Goal: Information Seeking & Learning: Learn about a topic

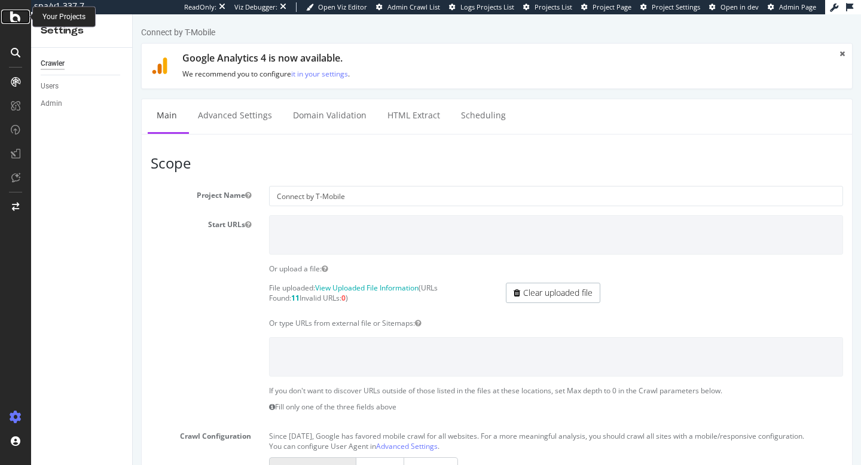
click at [13, 19] on icon at bounding box center [15, 17] width 11 height 14
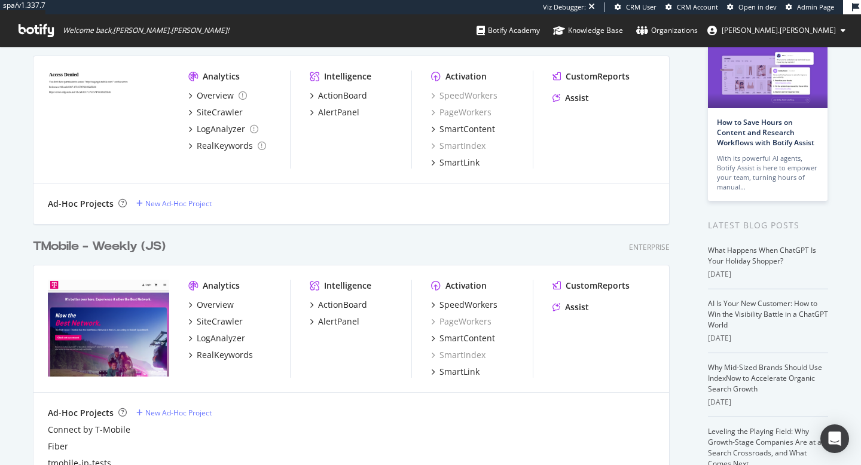
scroll to position [83, 0]
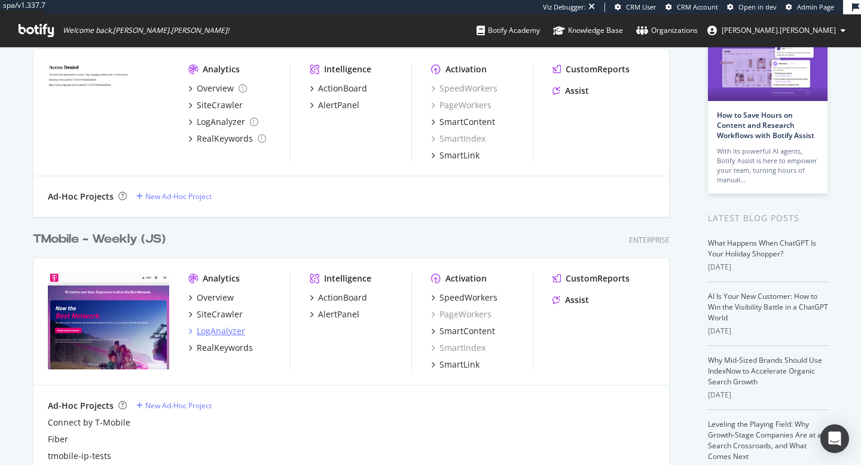
click at [236, 335] on div "LogAnalyzer" at bounding box center [221, 331] width 48 height 12
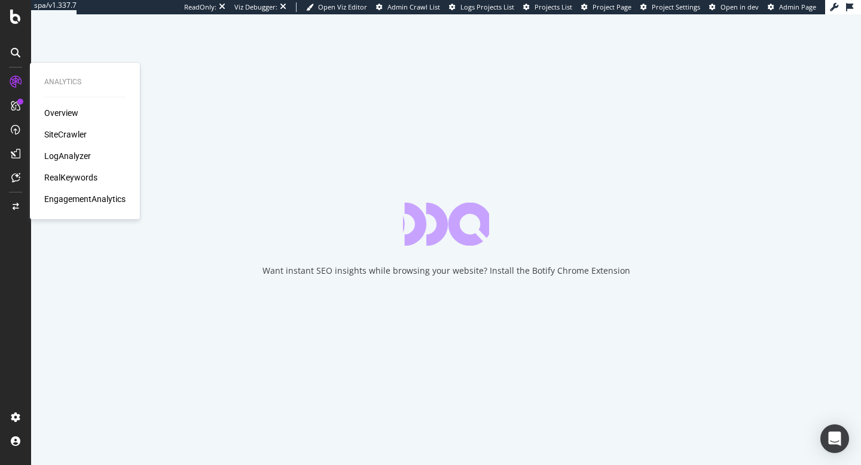
click at [71, 111] on div "Overview" at bounding box center [61, 113] width 34 height 12
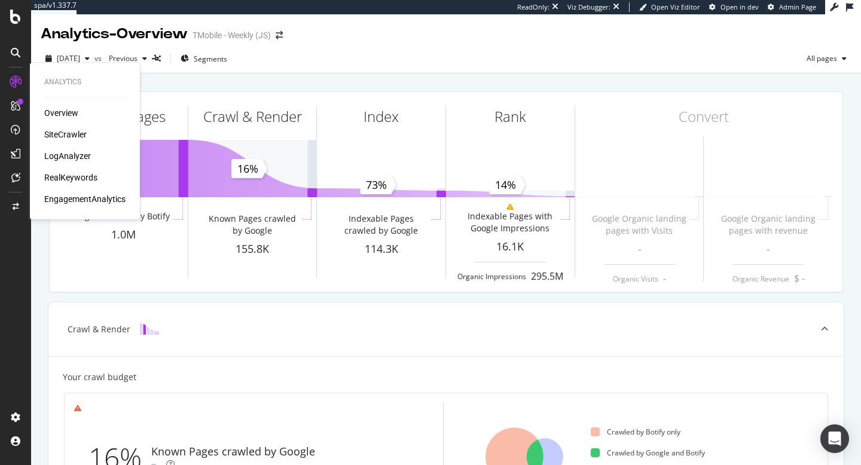
click at [81, 133] on div "SiteCrawler" at bounding box center [65, 135] width 42 height 12
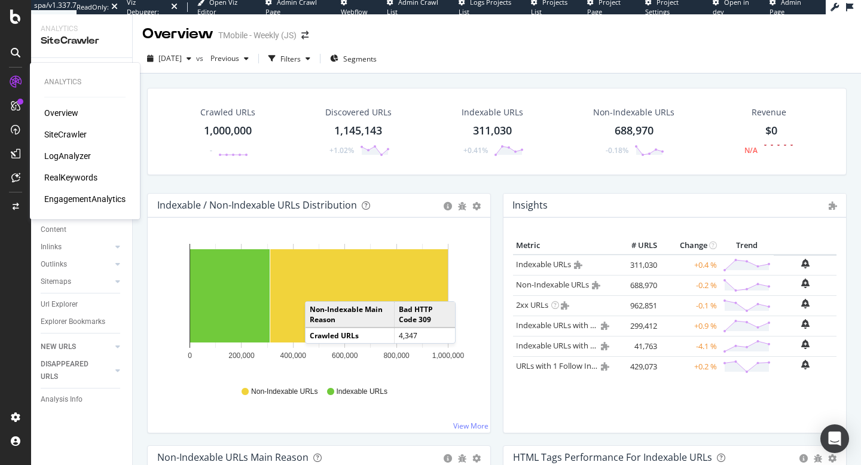
click at [72, 176] on div "RealKeywords" at bounding box center [70, 178] width 53 height 12
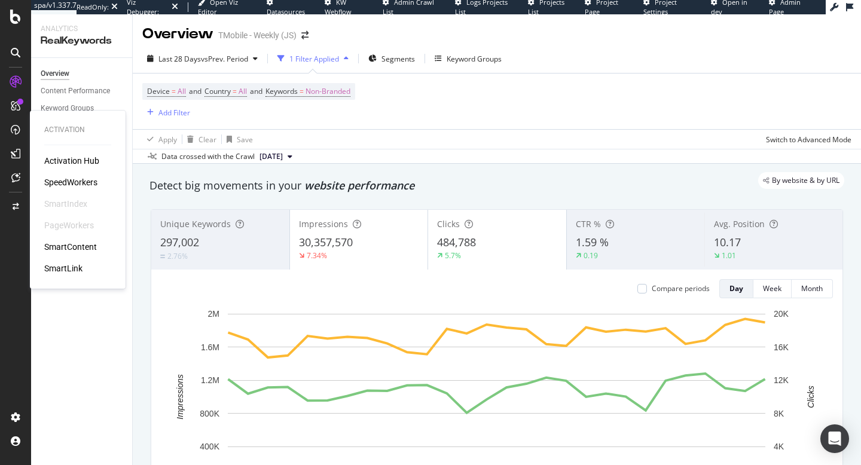
click at [88, 247] on div "SmartContent" at bounding box center [70, 247] width 53 height 12
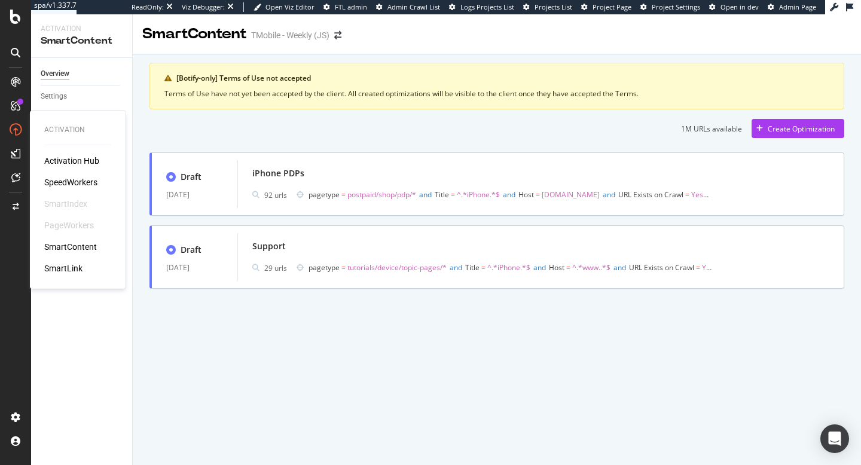
click at [75, 273] on div "SmartLink" at bounding box center [63, 269] width 38 height 12
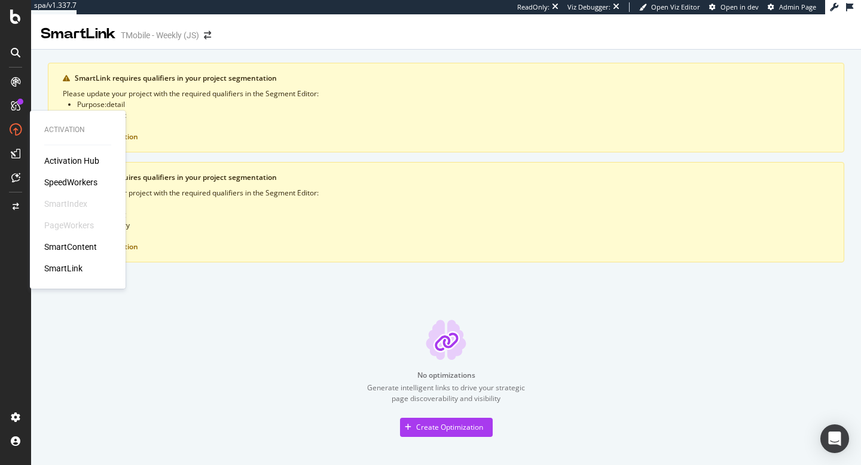
click at [72, 179] on div "SpeedWorkers" at bounding box center [70, 182] width 53 height 12
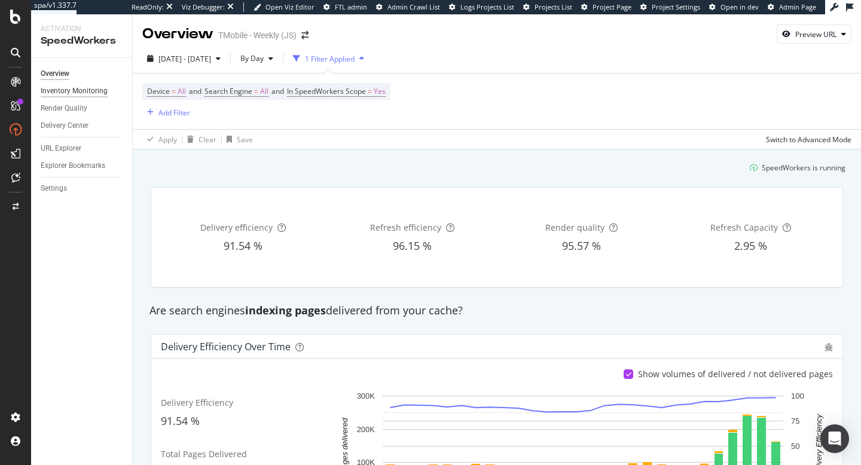
click at [92, 93] on div "Inventory Monitoring" at bounding box center [74, 91] width 67 height 13
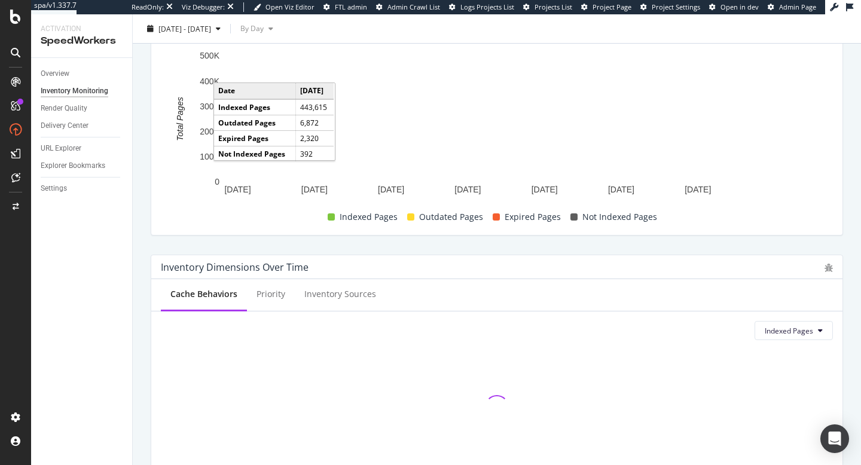
scroll to position [175, 0]
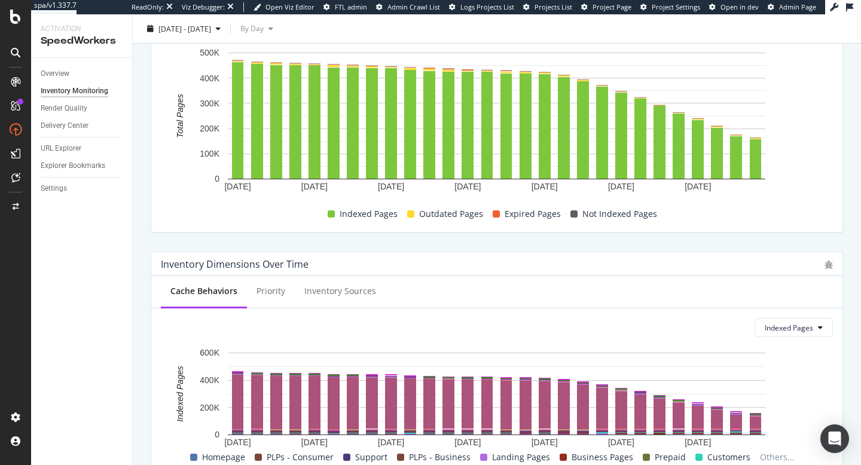
click at [16, 75] on div at bounding box center [15, 81] width 19 height 19
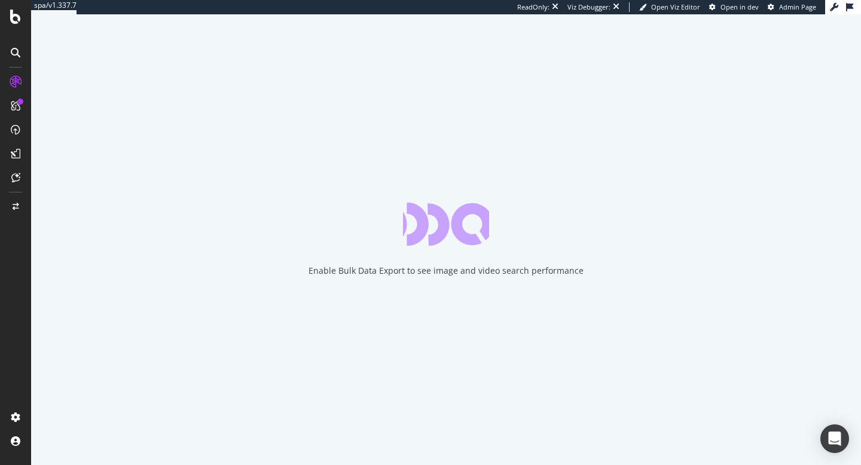
click at [14, 81] on icon at bounding box center [16, 82] width 12 height 12
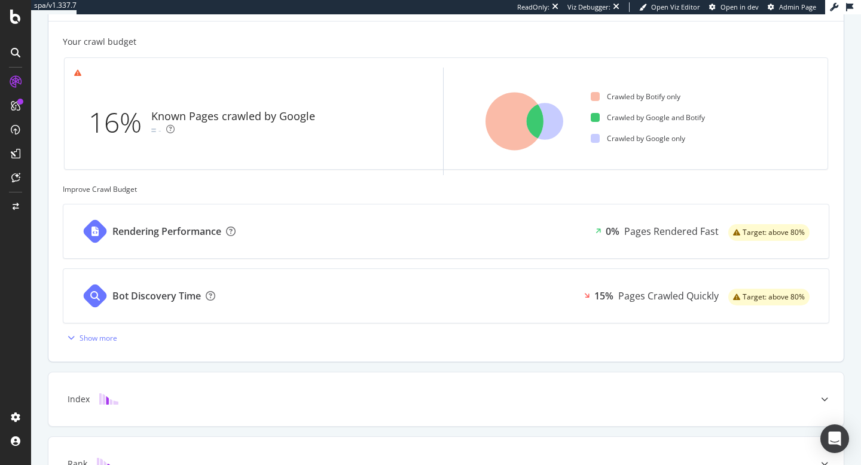
scroll to position [334, 0]
